Goal: Task Accomplishment & Management: Complete application form

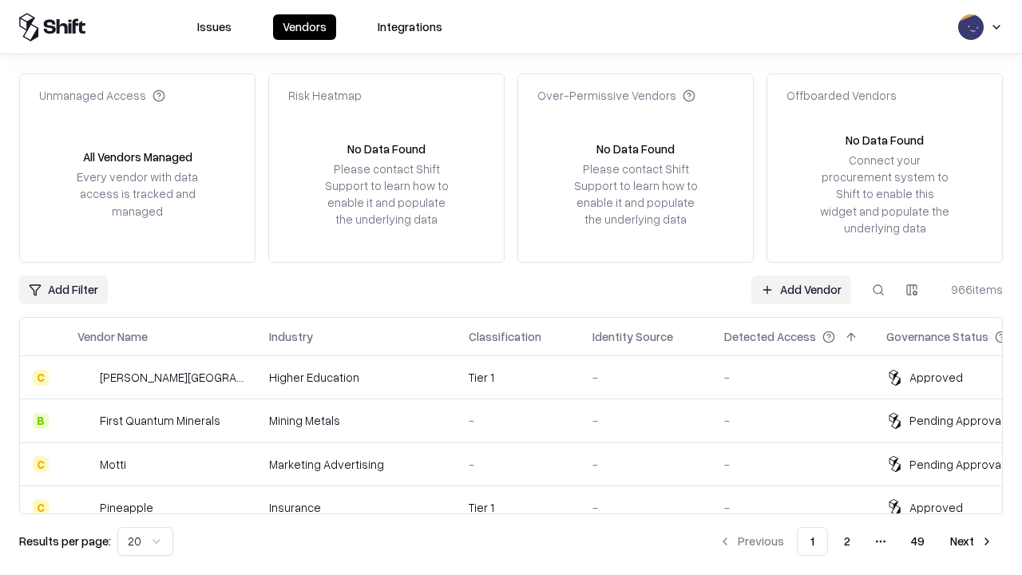
click at [801, 289] on link "Add Vendor" at bounding box center [802, 290] width 100 height 29
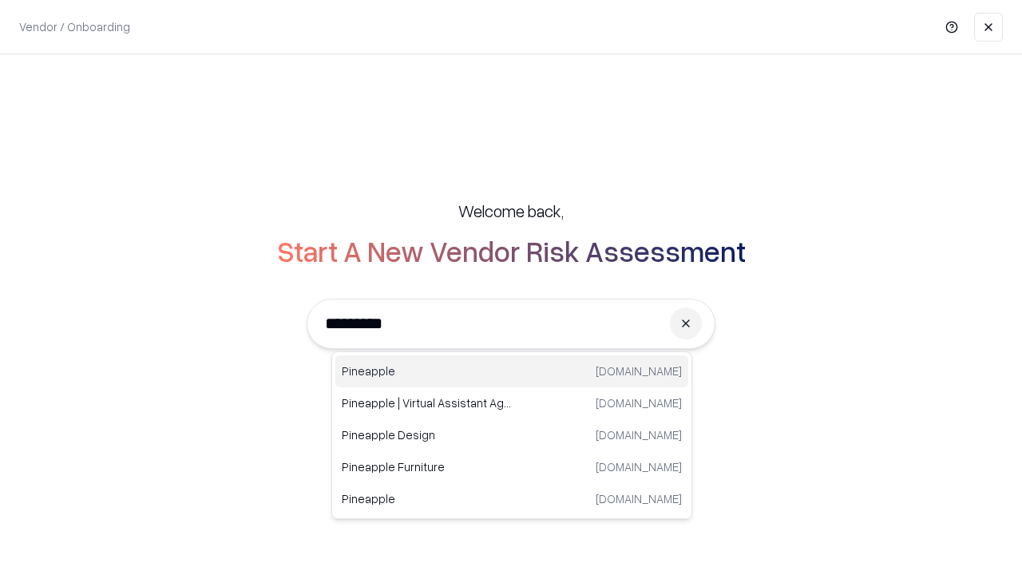
click at [512, 371] on div "Pineapple [DOMAIN_NAME]" at bounding box center [511, 371] width 353 height 32
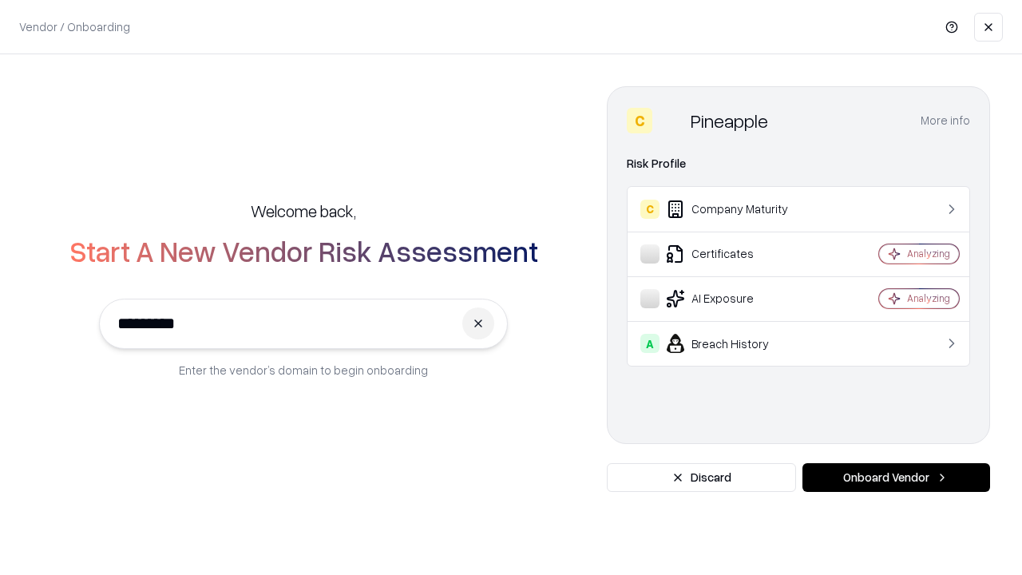
type input "*********"
click at [896, 478] on button "Onboard Vendor" at bounding box center [897, 477] width 188 height 29
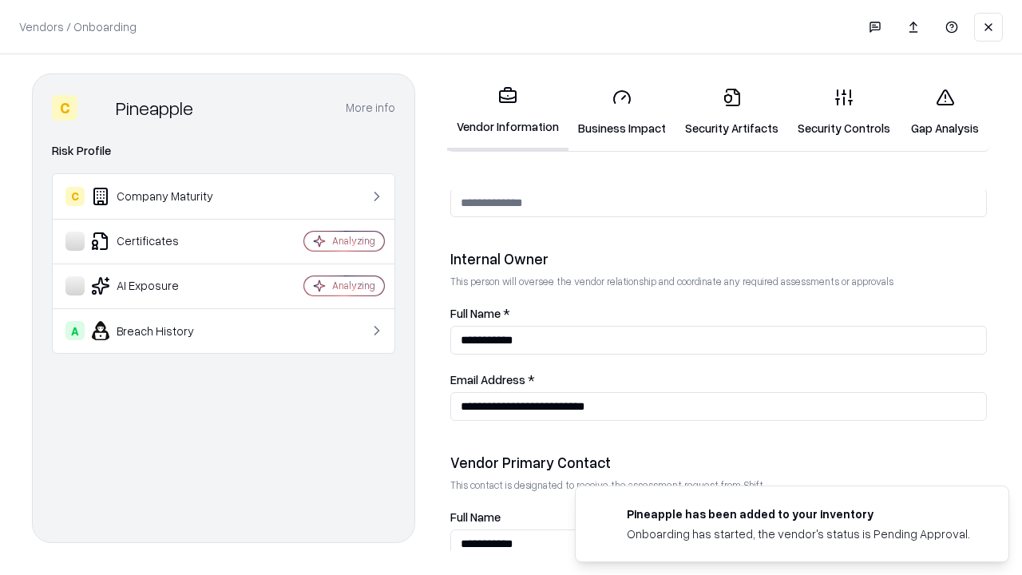
scroll to position [827, 0]
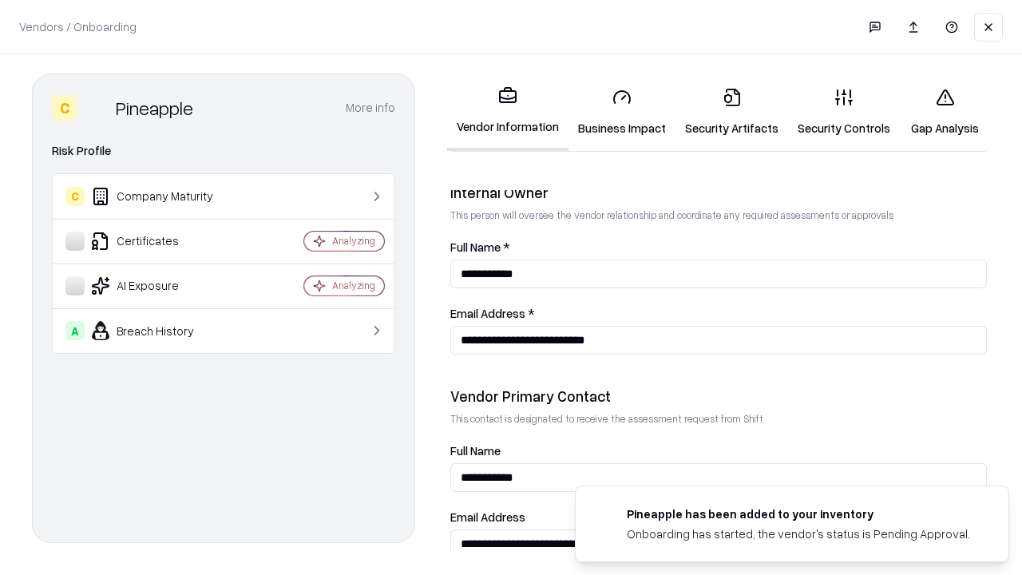
click at [622, 112] on link "Business Impact" at bounding box center [622, 112] width 107 height 74
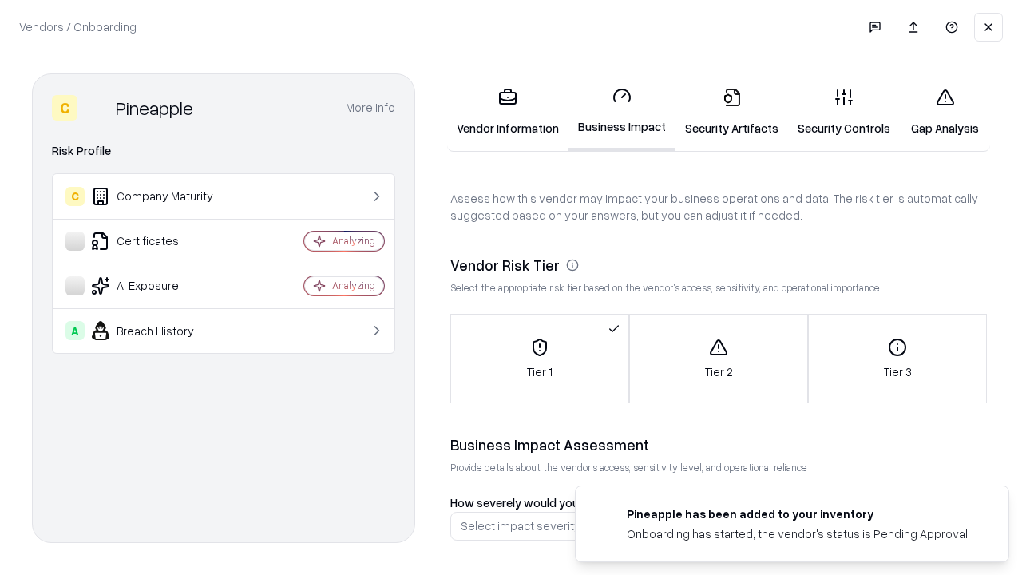
click at [945, 112] on link "Gap Analysis" at bounding box center [945, 112] width 90 height 74
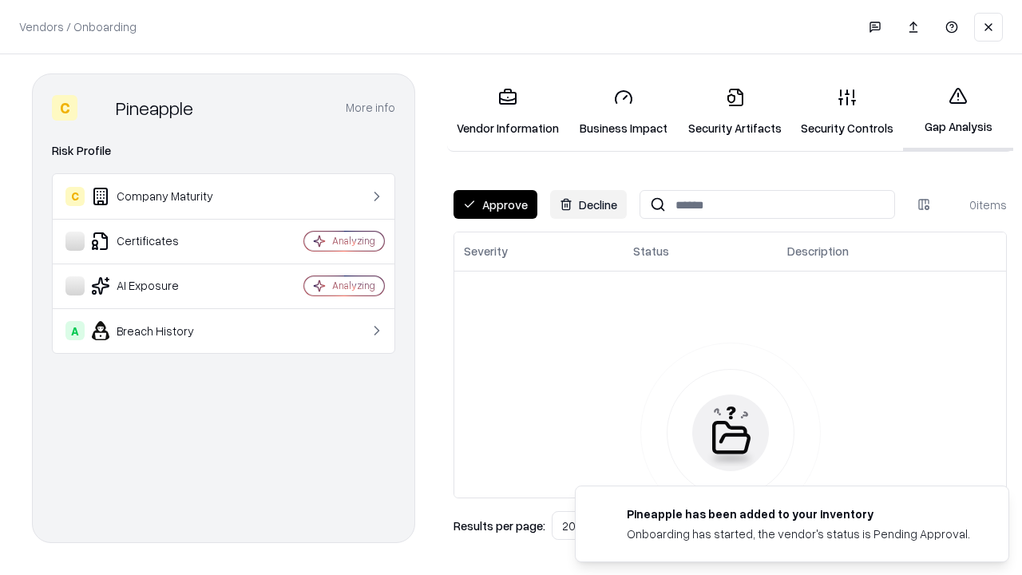
click at [495, 204] on button "Approve" at bounding box center [496, 204] width 84 height 29
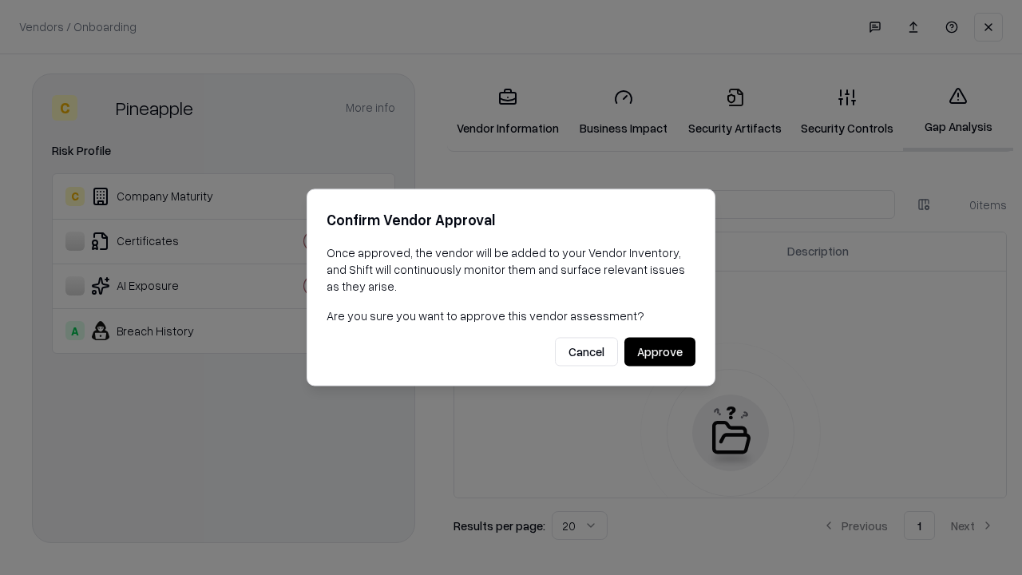
click at [660, 351] on button "Approve" at bounding box center [660, 352] width 71 height 29
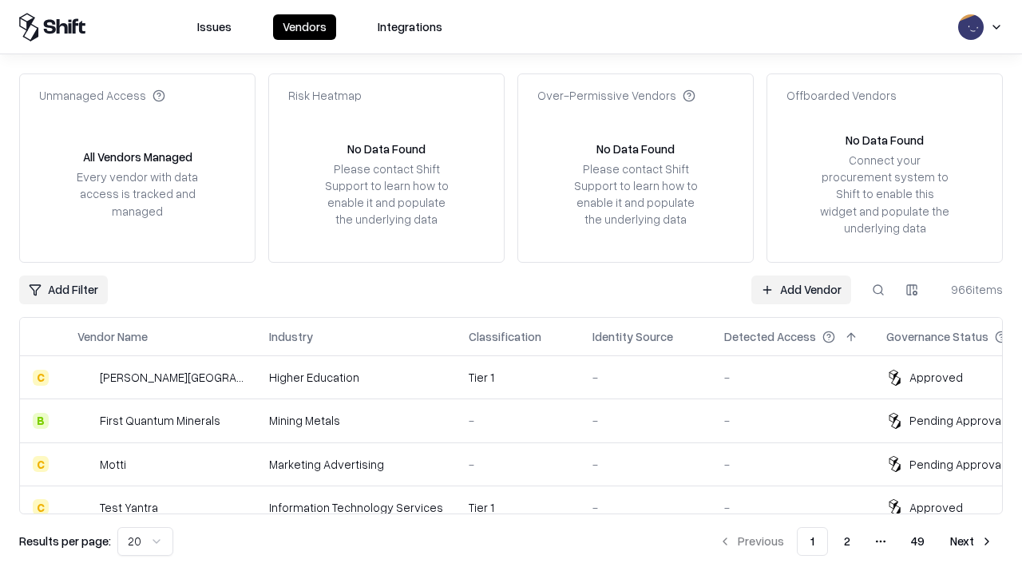
type input "*********"
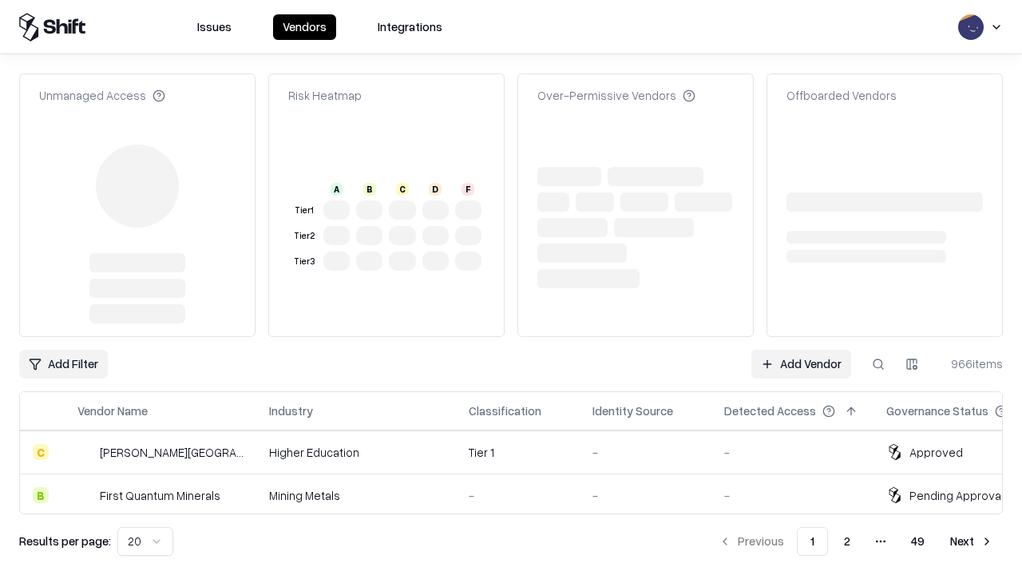
click at [801, 350] on link "Add Vendor" at bounding box center [802, 364] width 100 height 29
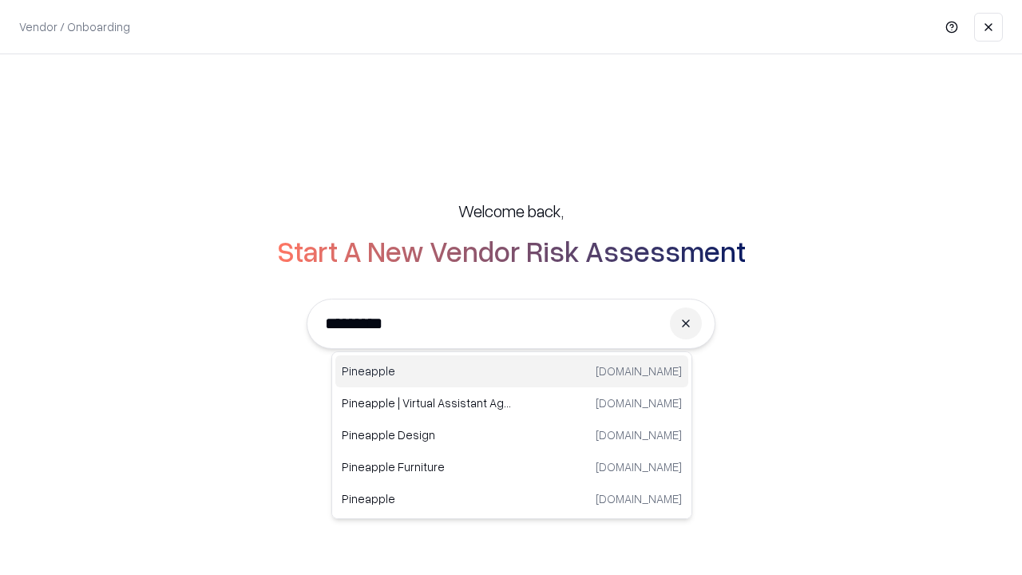
click at [512, 371] on div "Pineapple [DOMAIN_NAME]" at bounding box center [511, 371] width 353 height 32
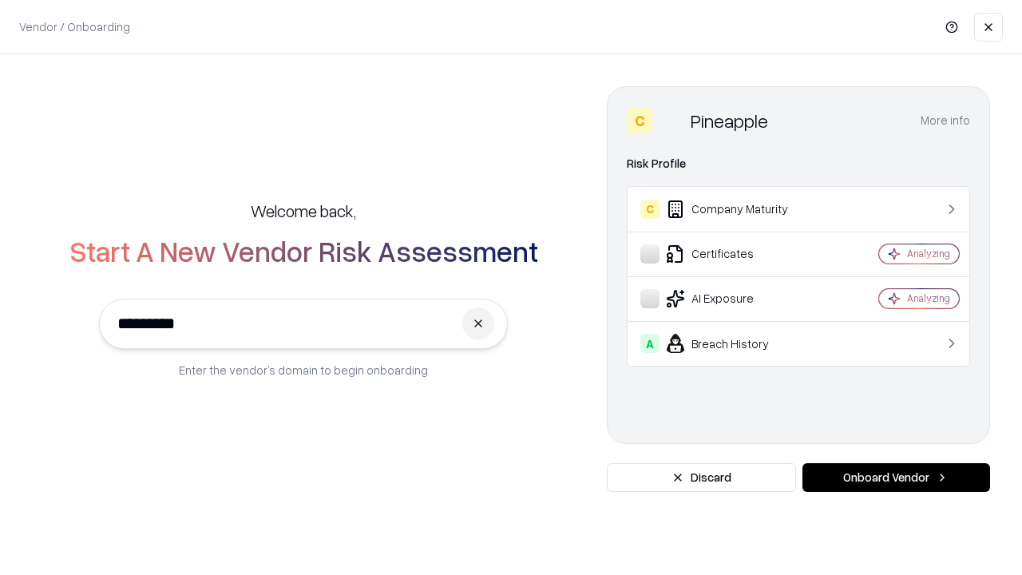
type input "*********"
click at [896, 478] on button "Onboard Vendor" at bounding box center [897, 477] width 188 height 29
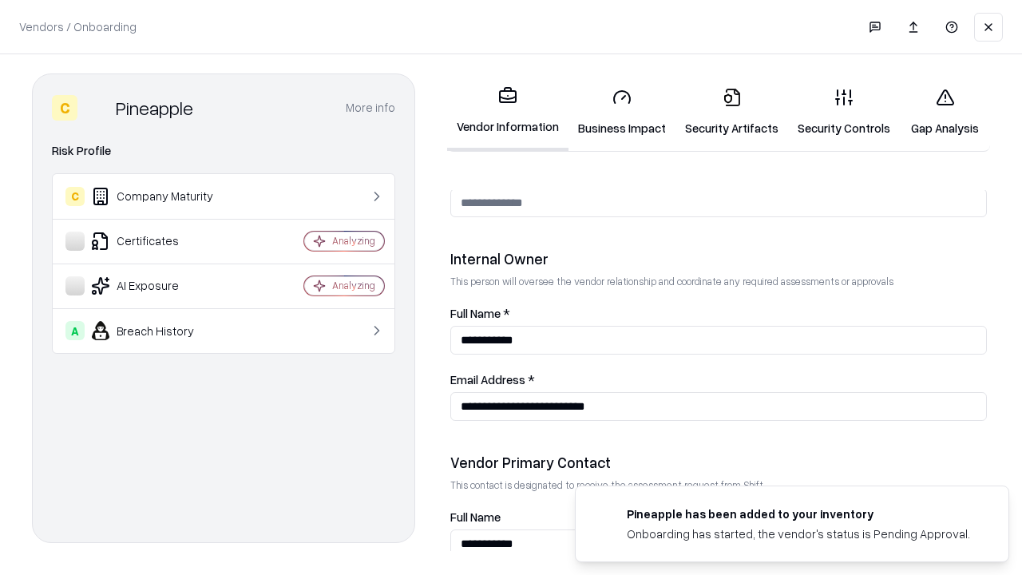
scroll to position [827, 0]
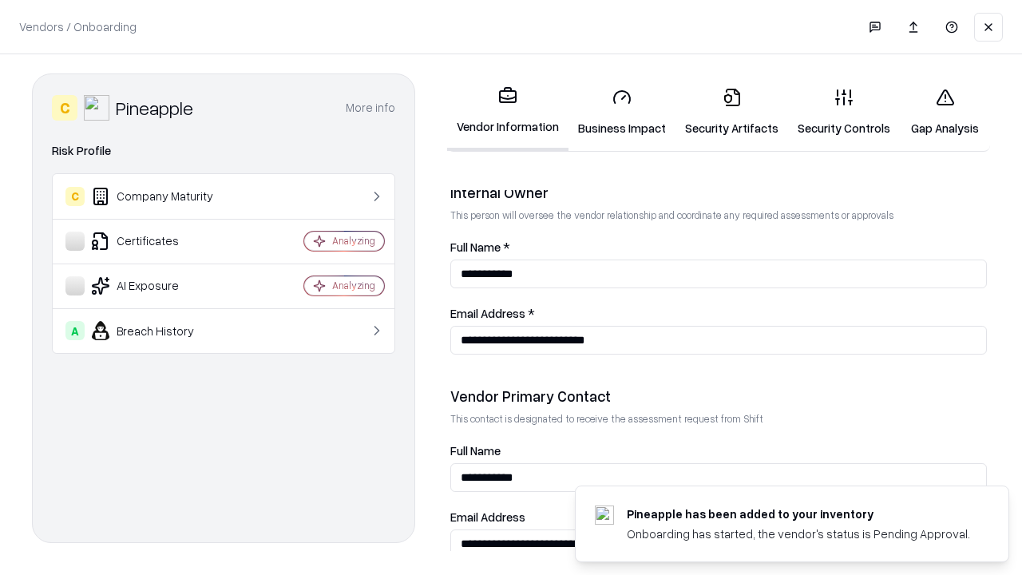
click at [945, 112] on link "Gap Analysis" at bounding box center [945, 112] width 90 height 74
